Goal: Task Accomplishment & Management: Use online tool/utility

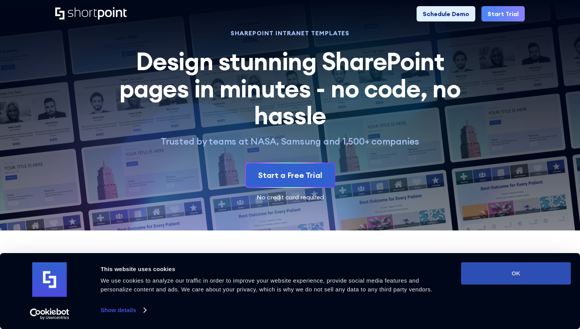
click at [502, 274] on button "OK" at bounding box center [516, 273] width 110 height 22
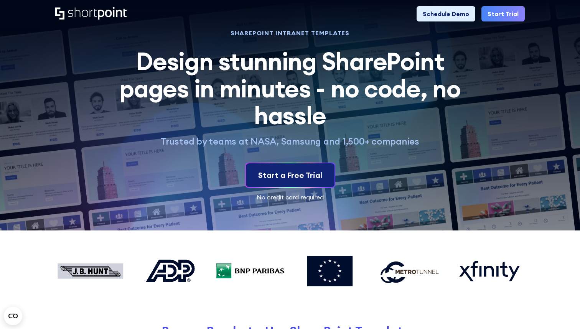
click at [301, 173] on div "Start a Free Trial" at bounding box center [290, 176] width 64 height 12
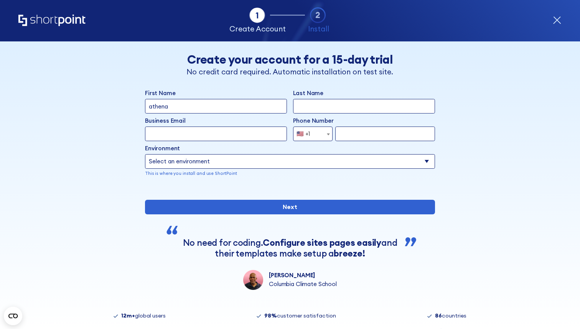
type input "athena"
type input "storm"
type input "storm@dasi.org"
type input "9735250557"
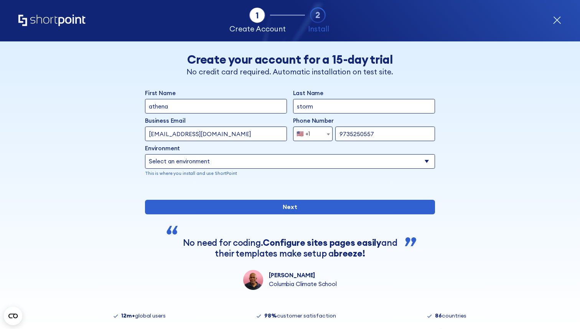
select select "Microsoft 365"
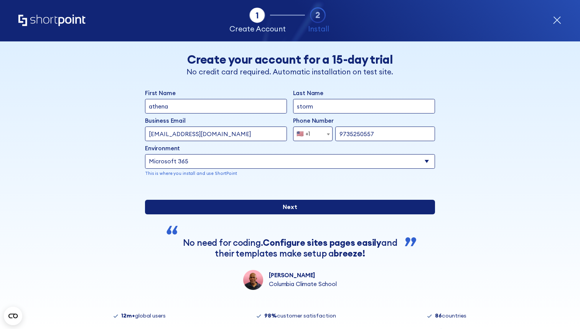
click at [290, 214] on input "Next" at bounding box center [290, 207] width 290 height 15
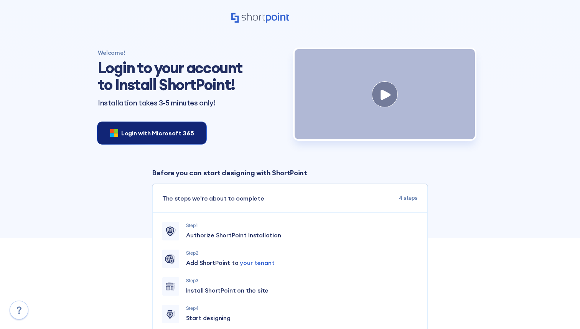
click at [191, 133] on span "Login with Microsoft 365" at bounding box center [157, 132] width 72 height 9
click at [180, 128] on div "Login with Microsoft 365" at bounding box center [152, 132] width 108 height 21
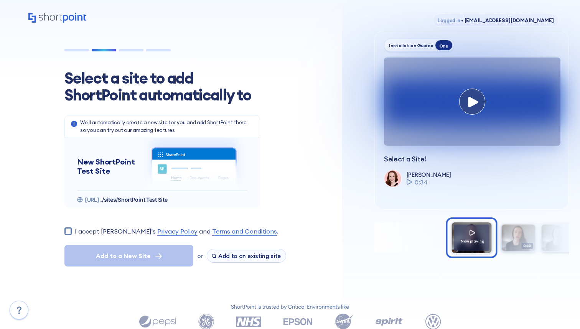
click at [69, 232] on input "I accept [PERSON_NAME]'s Privacy Policy and Terms and Conditions ." at bounding box center [67, 230] width 7 height 7
checkbox input "true"
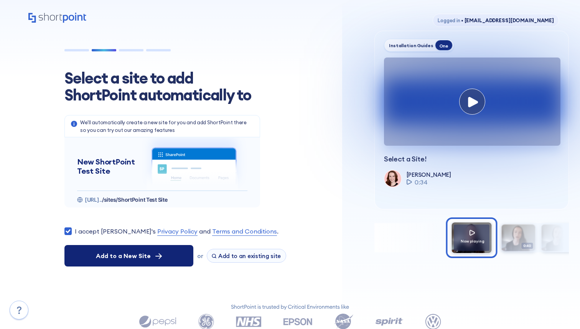
click at [125, 254] on span "Add to a New Site" at bounding box center [123, 255] width 55 height 9
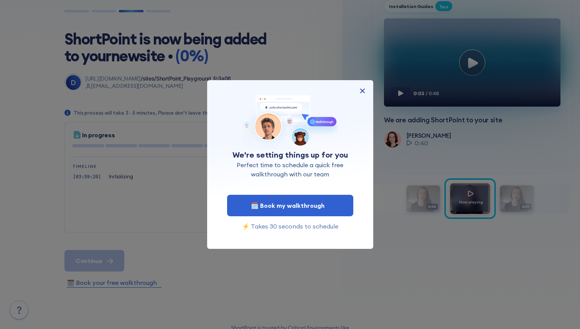
scroll to position [44, 0]
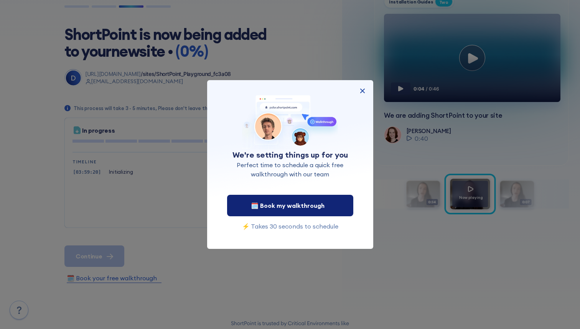
click at [287, 204] on span "🗓️ Book my walkthrough" at bounding box center [288, 205] width 74 height 9
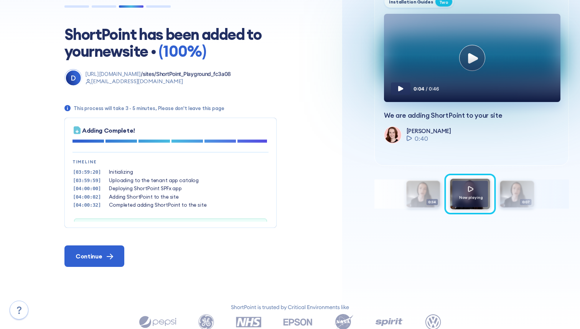
scroll to position [22, 0]
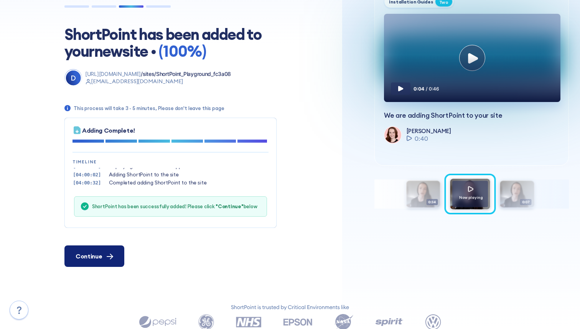
click at [107, 259] on icon at bounding box center [110, 257] width 7 height 6
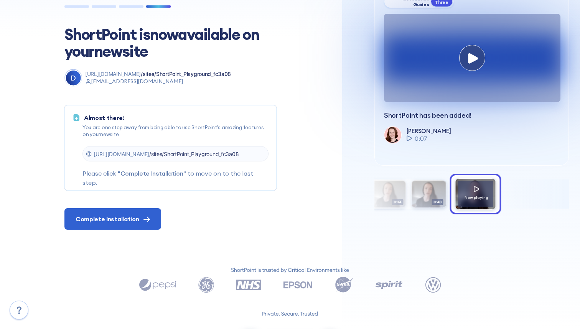
click at [149, 154] on span "[URL][DOMAIN_NAME]" at bounding box center [122, 154] width 56 height 7
copy p "[URL][DOMAIN_NAME] /sites/ShortPoint_Playground_fc3a08"
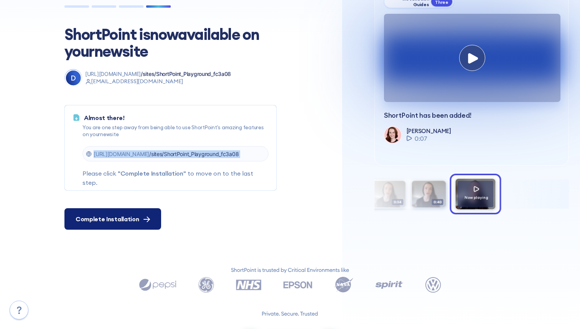
click at [125, 219] on span "Complete Installation" at bounding box center [107, 218] width 63 height 9
